Goal: Information Seeking & Learning: Stay updated

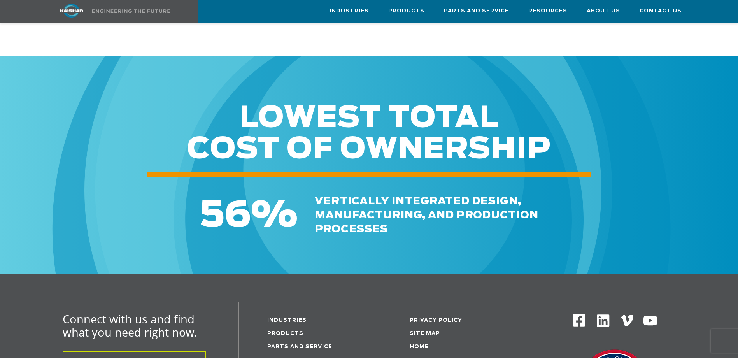
scroll to position [1167, 0]
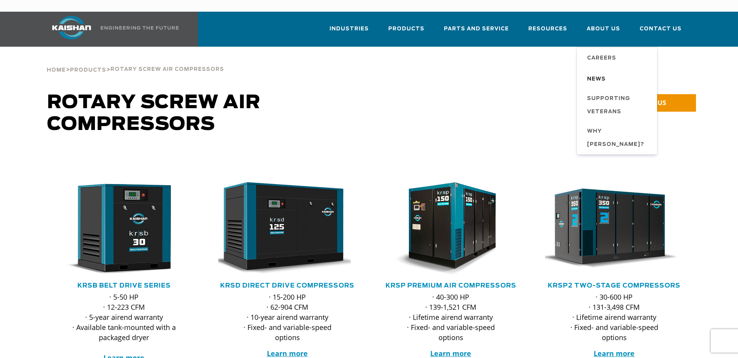
click at [598, 73] on span "News" at bounding box center [596, 79] width 19 height 13
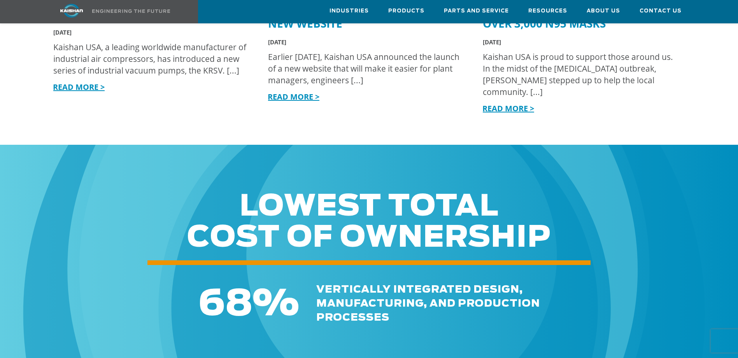
scroll to position [856, 0]
